Goal: Navigation & Orientation: Find specific page/section

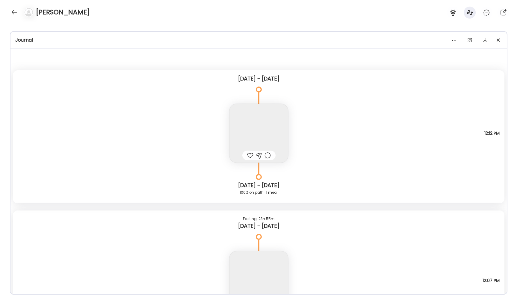
scroll to position [3781, 0]
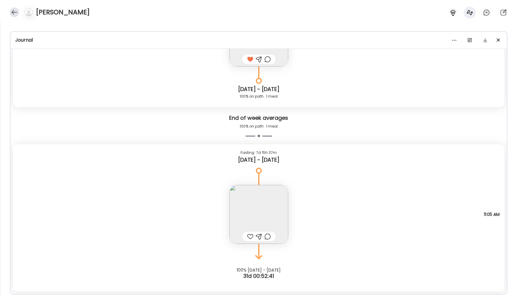
click at [16, 14] on div at bounding box center [15, 12] width 10 height 10
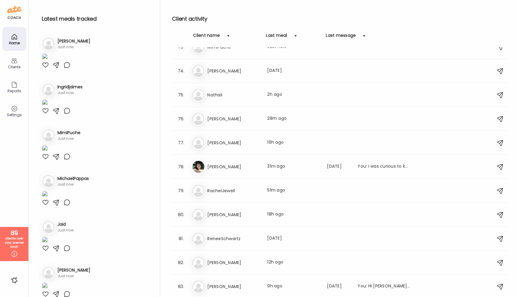
scroll to position [1706, 0]
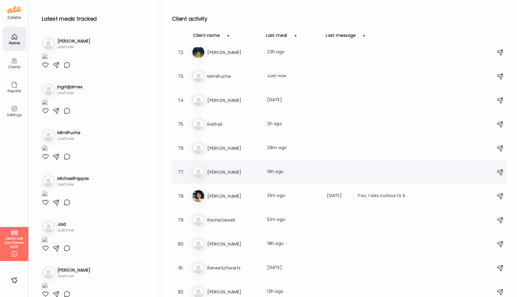
click at [225, 175] on h3 "[PERSON_NAME]" at bounding box center [233, 171] width 53 height 7
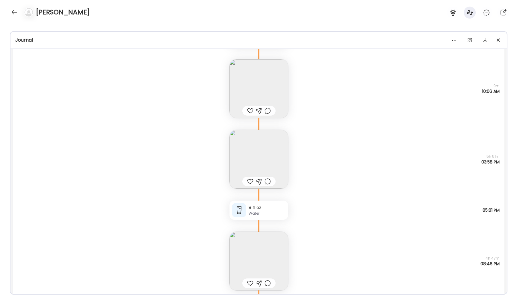
scroll to position [20151, 0]
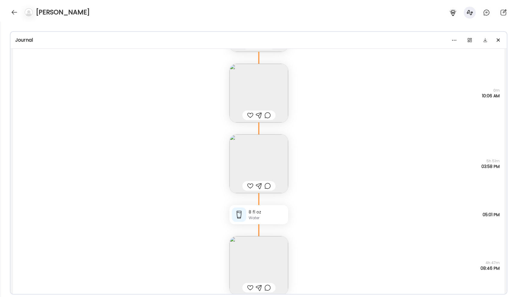
click at [238, 153] on img at bounding box center [258, 163] width 59 height 59
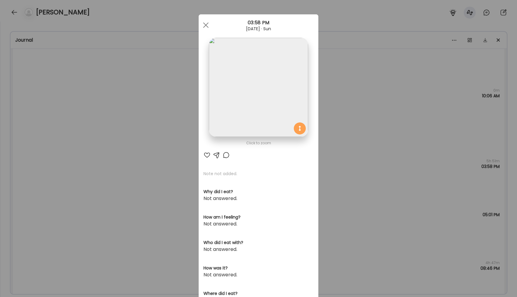
click at [235, 104] on img at bounding box center [258, 87] width 99 height 99
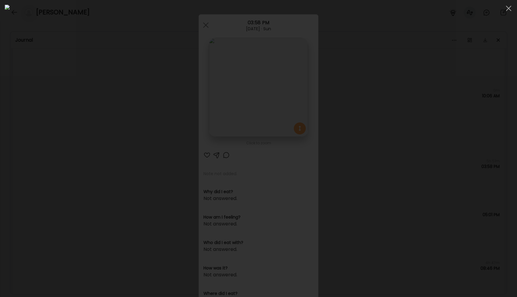
click at [76, 119] on div at bounding box center [258, 148] width 507 height 287
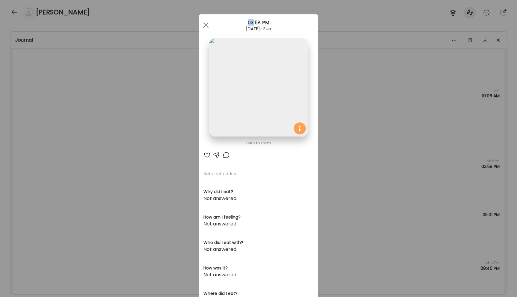
click at [76, 119] on div "Ate Coach Dashboard Wahoo! It’s official Take a moment to set up your Coach Pro…" at bounding box center [258, 148] width 517 height 297
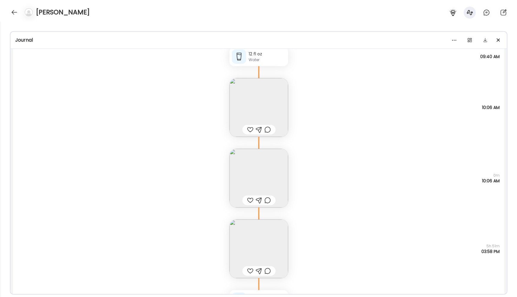
scroll to position [20145, 0]
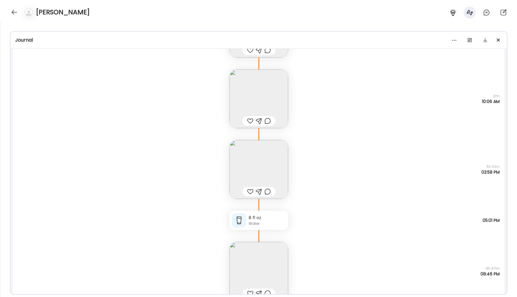
click at [266, 163] on img at bounding box center [258, 169] width 59 height 59
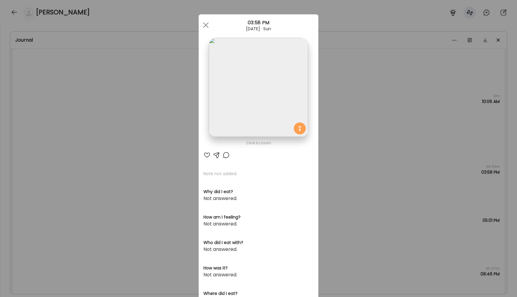
click at [242, 122] on img at bounding box center [258, 87] width 99 height 99
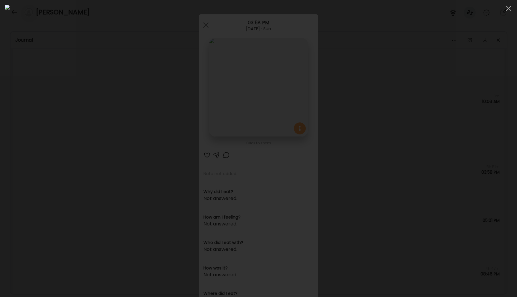
click at [80, 120] on div at bounding box center [258, 148] width 507 height 287
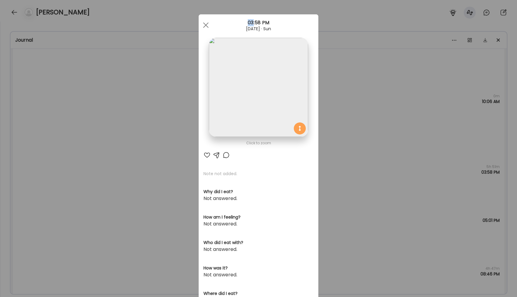
click at [80, 120] on div "Ate Coach Dashboard Wahoo! It’s official Take a moment to set up your Coach Pro…" at bounding box center [258, 148] width 517 height 297
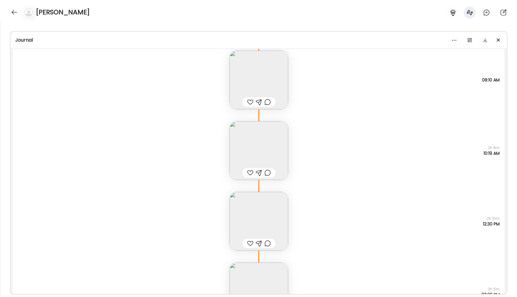
scroll to position [21794, 0]
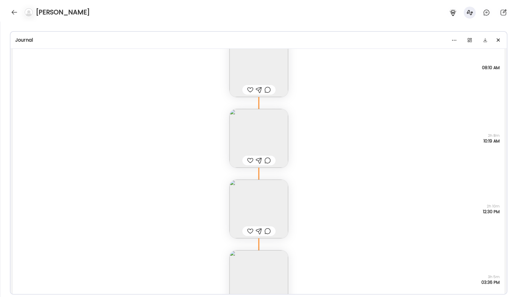
click at [267, 138] on img at bounding box center [258, 138] width 59 height 59
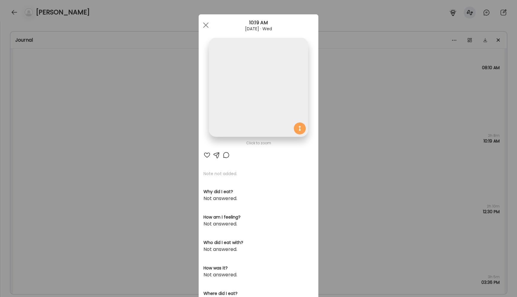
click at [273, 104] on img at bounding box center [258, 87] width 99 height 99
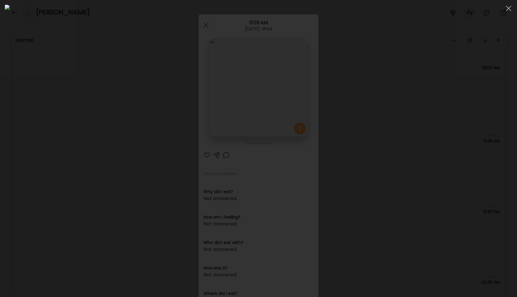
click at [58, 176] on div at bounding box center [258, 148] width 507 height 287
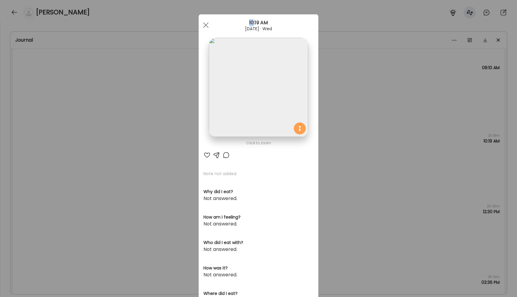
click at [58, 176] on div "Ate Coach Dashboard Wahoo! It’s official Take a moment to set up your Coach Pro…" at bounding box center [258, 148] width 517 height 297
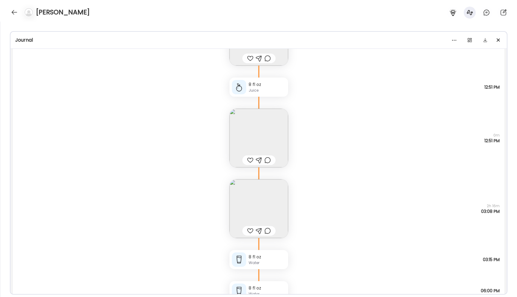
scroll to position [16560, 0]
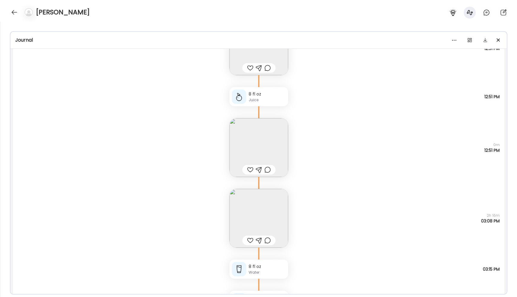
click at [256, 217] on img at bounding box center [258, 218] width 59 height 59
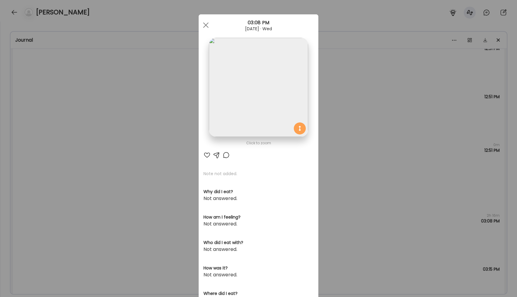
click at [244, 120] on img at bounding box center [258, 87] width 99 height 99
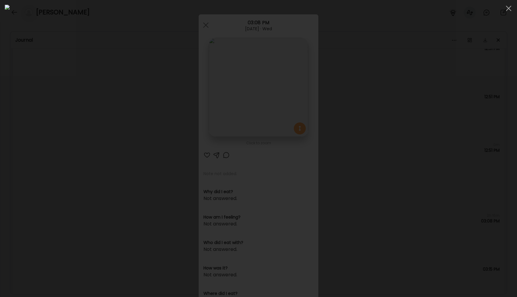
click at [86, 120] on div at bounding box center [258, 148] width 507 height 287
click at [86, 120] on div "Ate Coach Dashboard Wahoo! It’s official Take a moment to set up your Coach Pro…" at bounding box center [258, 148] width 517 height 297
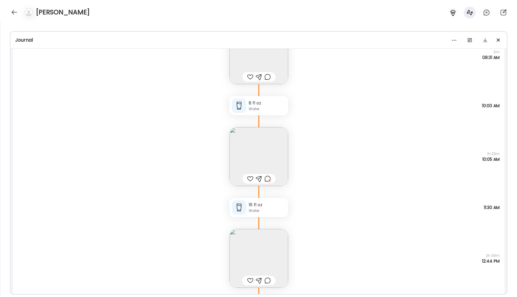
scroll to position [12458, 0]
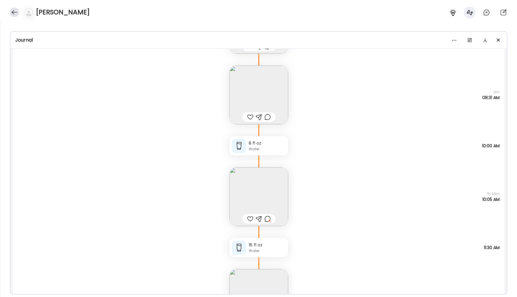
click at [12, 13] on div at bounding box center [15, 12] width 10 height 10
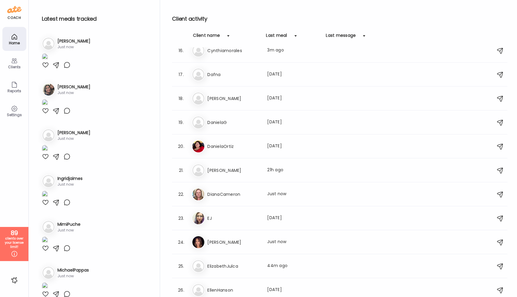
scroll to position [236, 0]
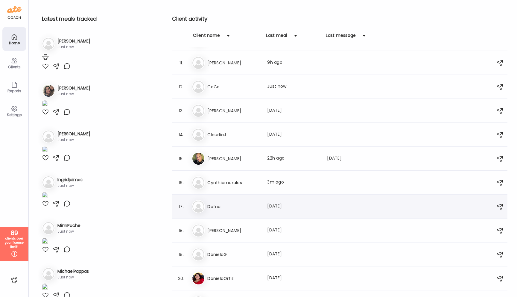
click at [256, 201] on div "Da Dafna Last meal: [DATE]" at bounding box center [341, 206] width 298 height 13
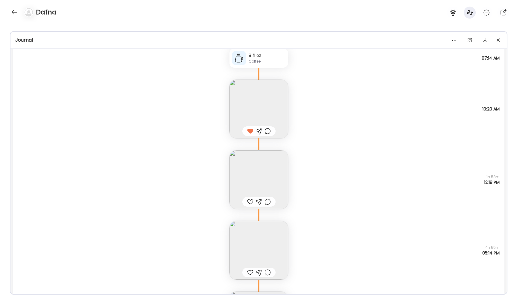
scroll to position [705, 0]
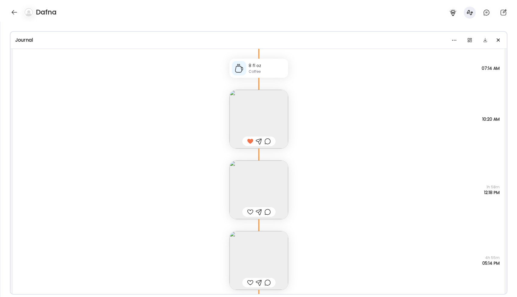
click at [238, 169] on img at bounding box center [258, 189] width 59 height 59
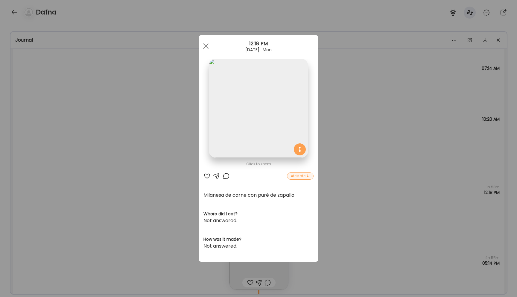
click at [244, 138] on img at bounding box center [258, 108] width 99 height 99
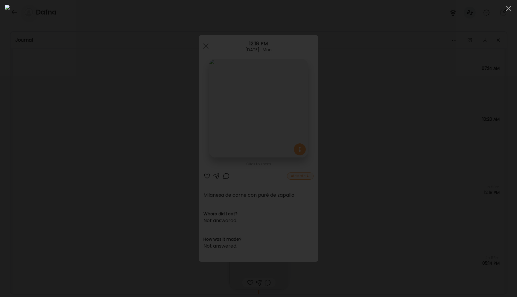
click at [107, 137] on div at bounding box center [258, 148] width 507 height 287
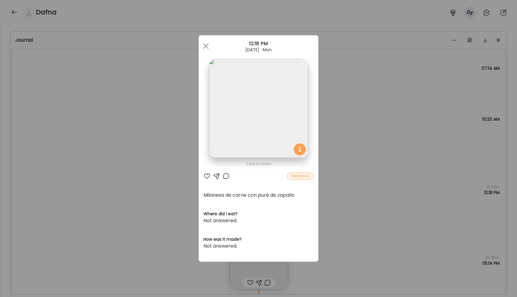
click at [107, 137] on div "Ate Coach Dashboard Wahoo! It’s official Take a moment to set up your Coach Pro…" at bounding box center [258, 148] width 517 height 297
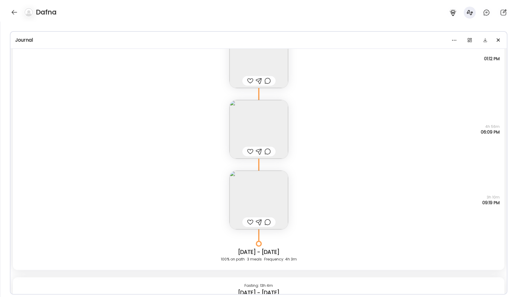
scroll to position [51, 0]
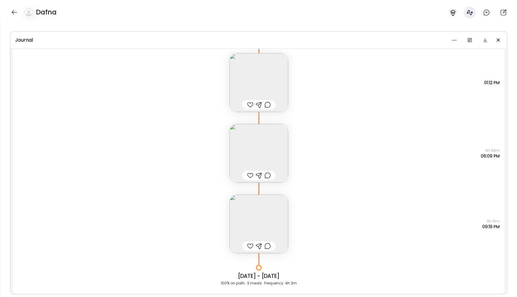
click at [237, 211] on img at bounding box center [258, 223] width 59 height 59
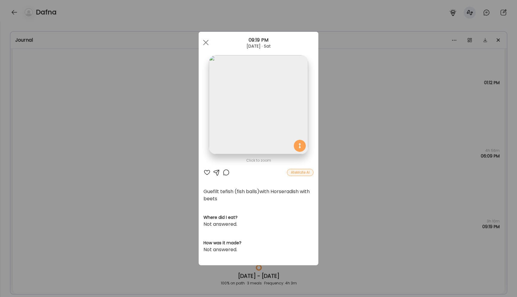
click at [250, 150] on img at bounding box center [258, 104] width 99 height 99
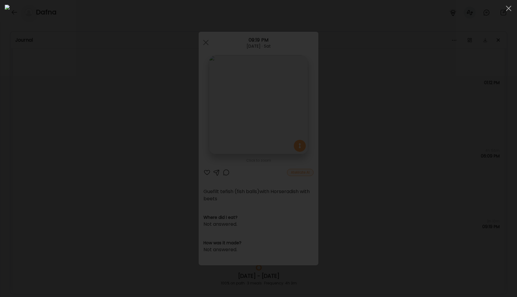
click at [97, 135] on div at bounding box center [258, 148] width 507 height 287
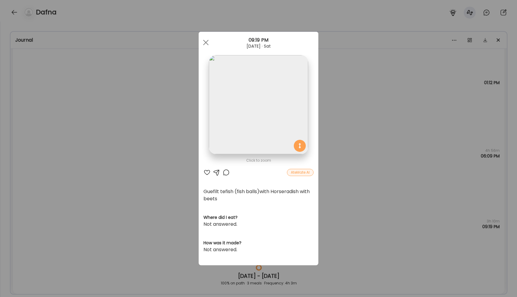
click at [97, 135] on div "Ate Coach Dashboard Wahoo! It’s official Take a moment to set up your Coach Pro…" at bounding box center [258, 148] width 517 height 297
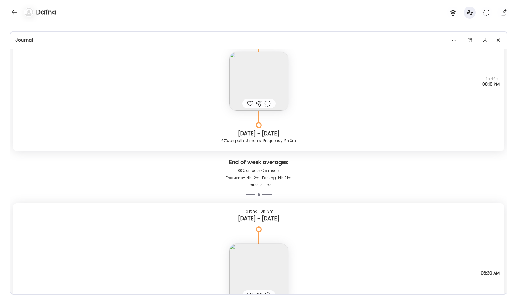
scroll to position [3322, 0]
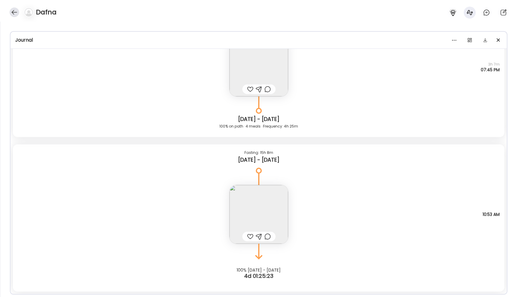
click at [12, 13] on div at bounding box center [15, 12] width 10 height 10
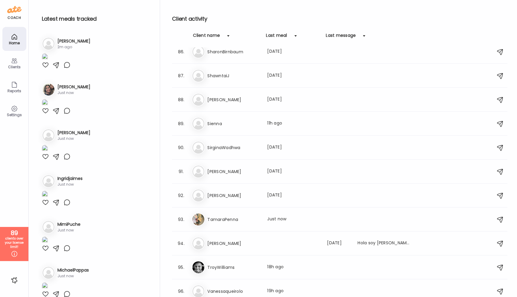
scroll to position [2117, 0]
